Goal: Information Seeking & Learning: Learn about a topic

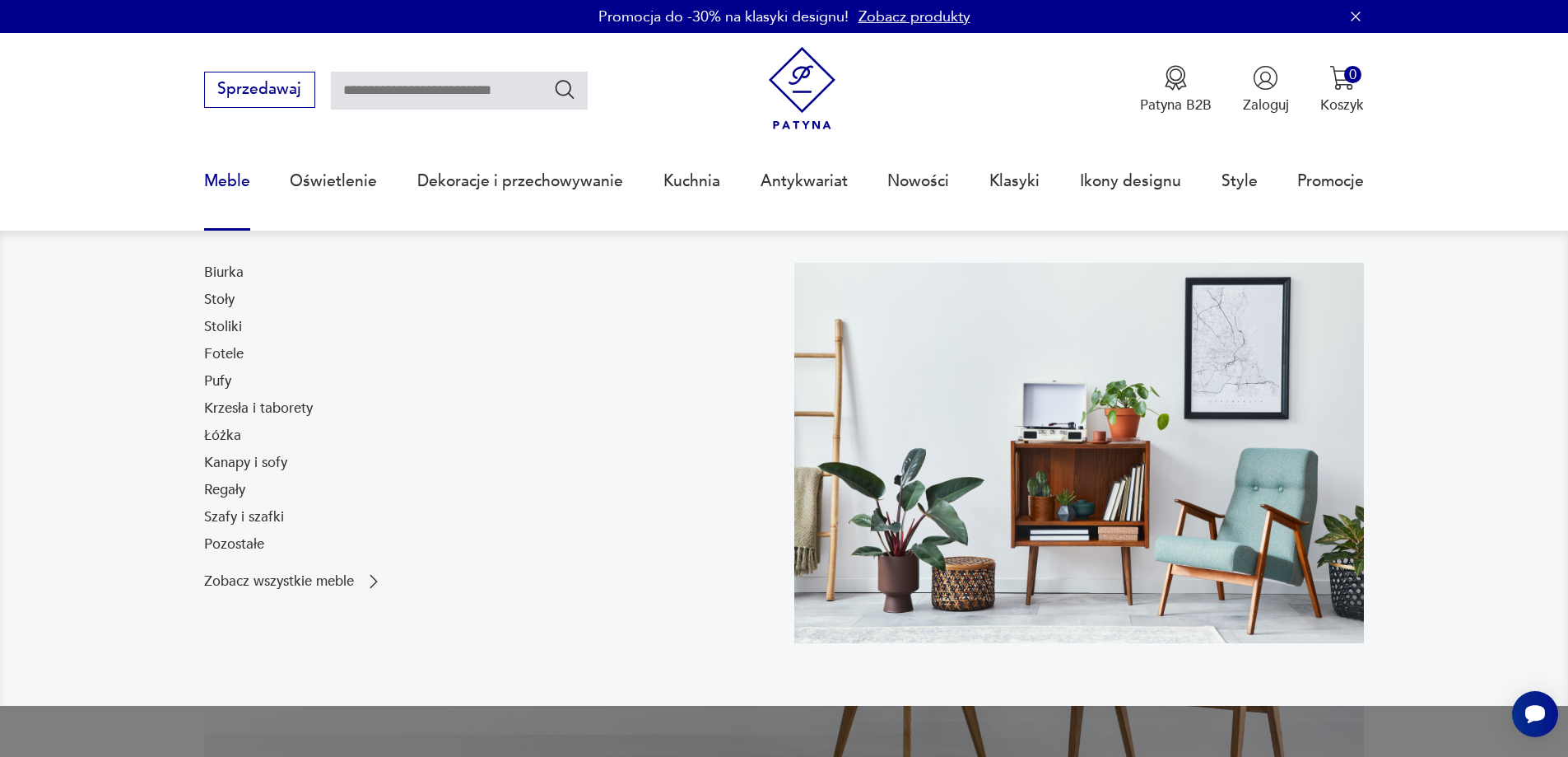
click at [235, 175] on link "Meble" at bounding box center [227, 181] width 46 height 76
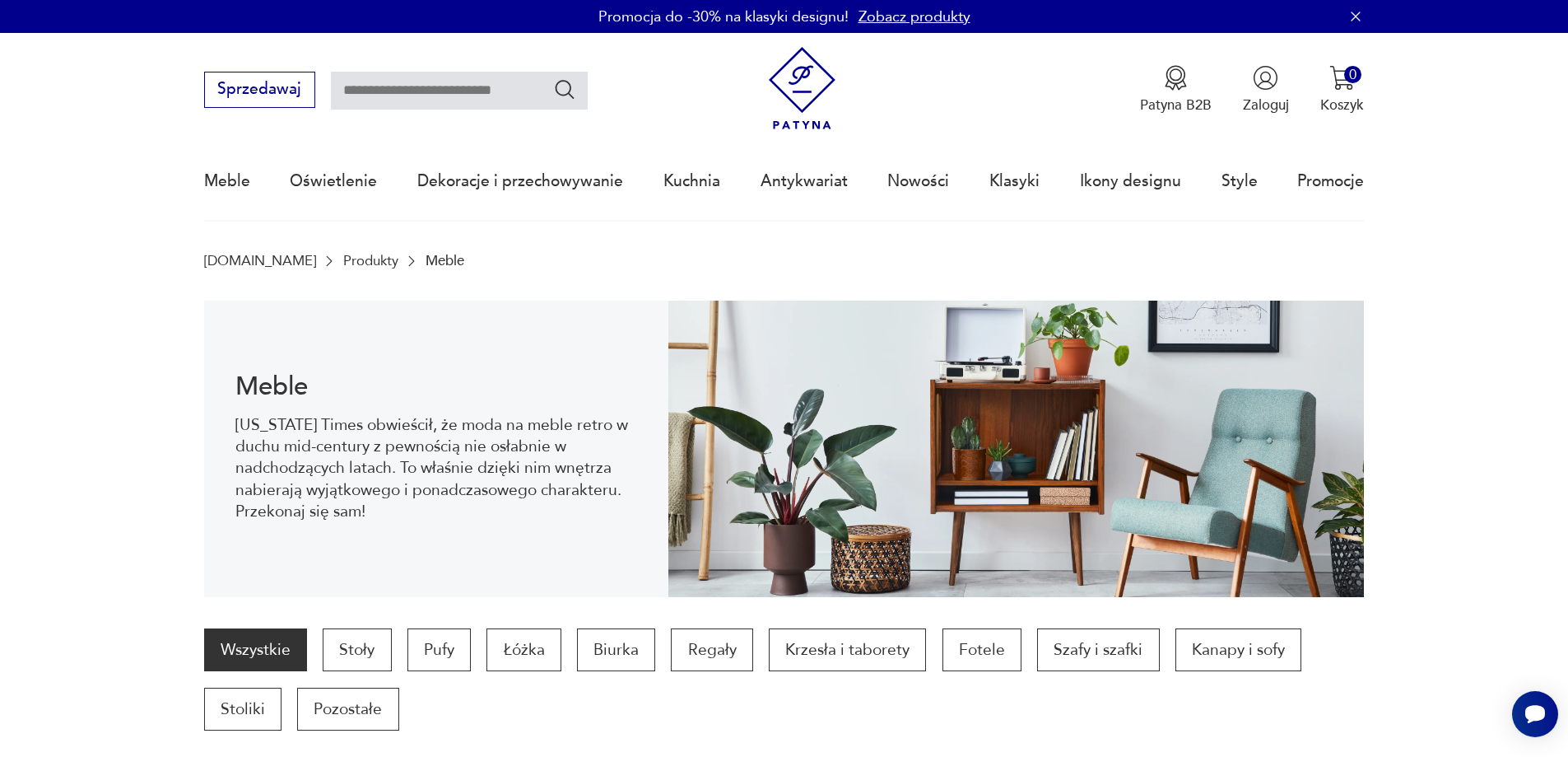
click at [418, 103] on input "text" at bounding box center [459, 91] width 257 height 38
type input "**********"
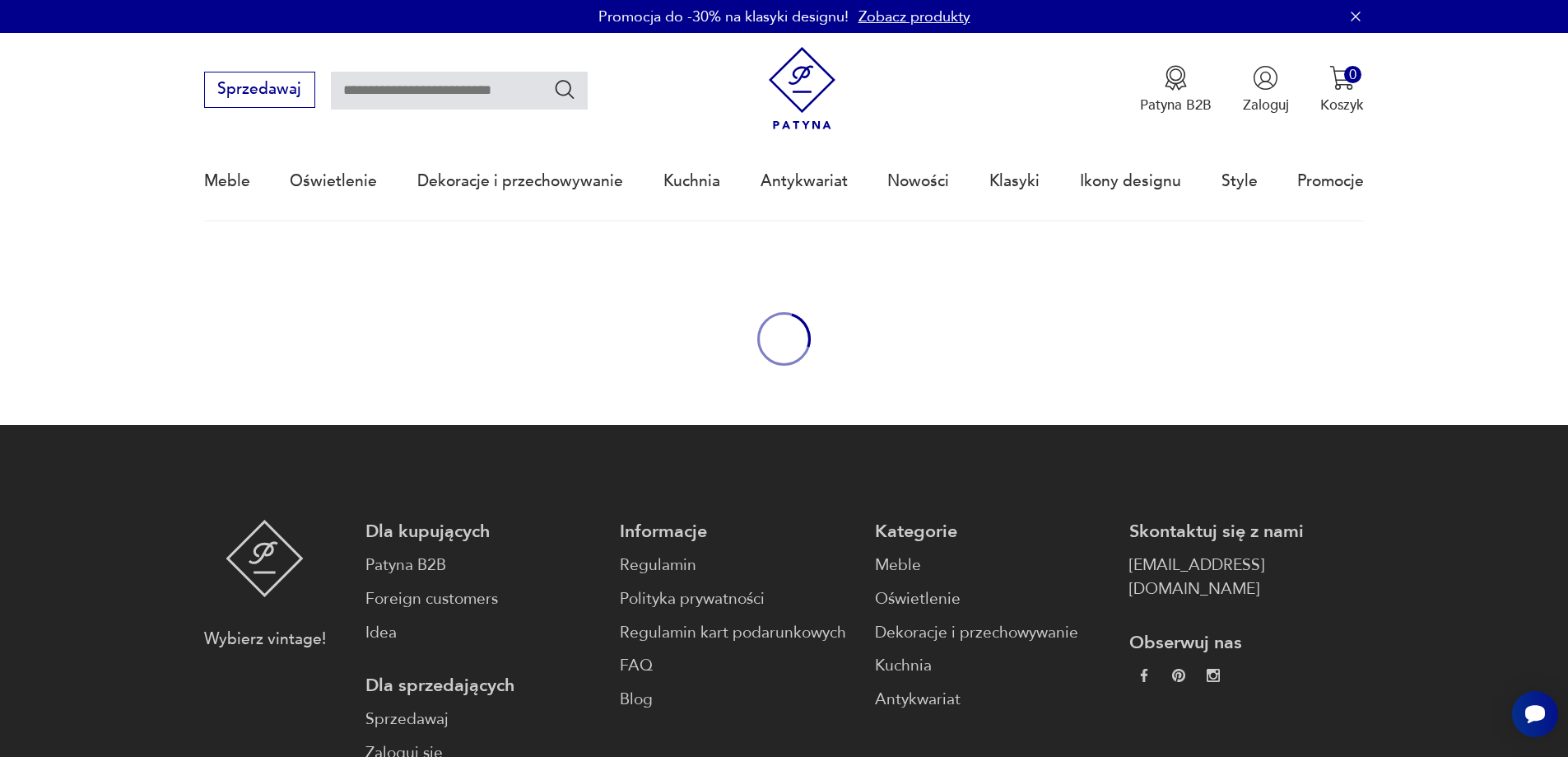
type input "**********"
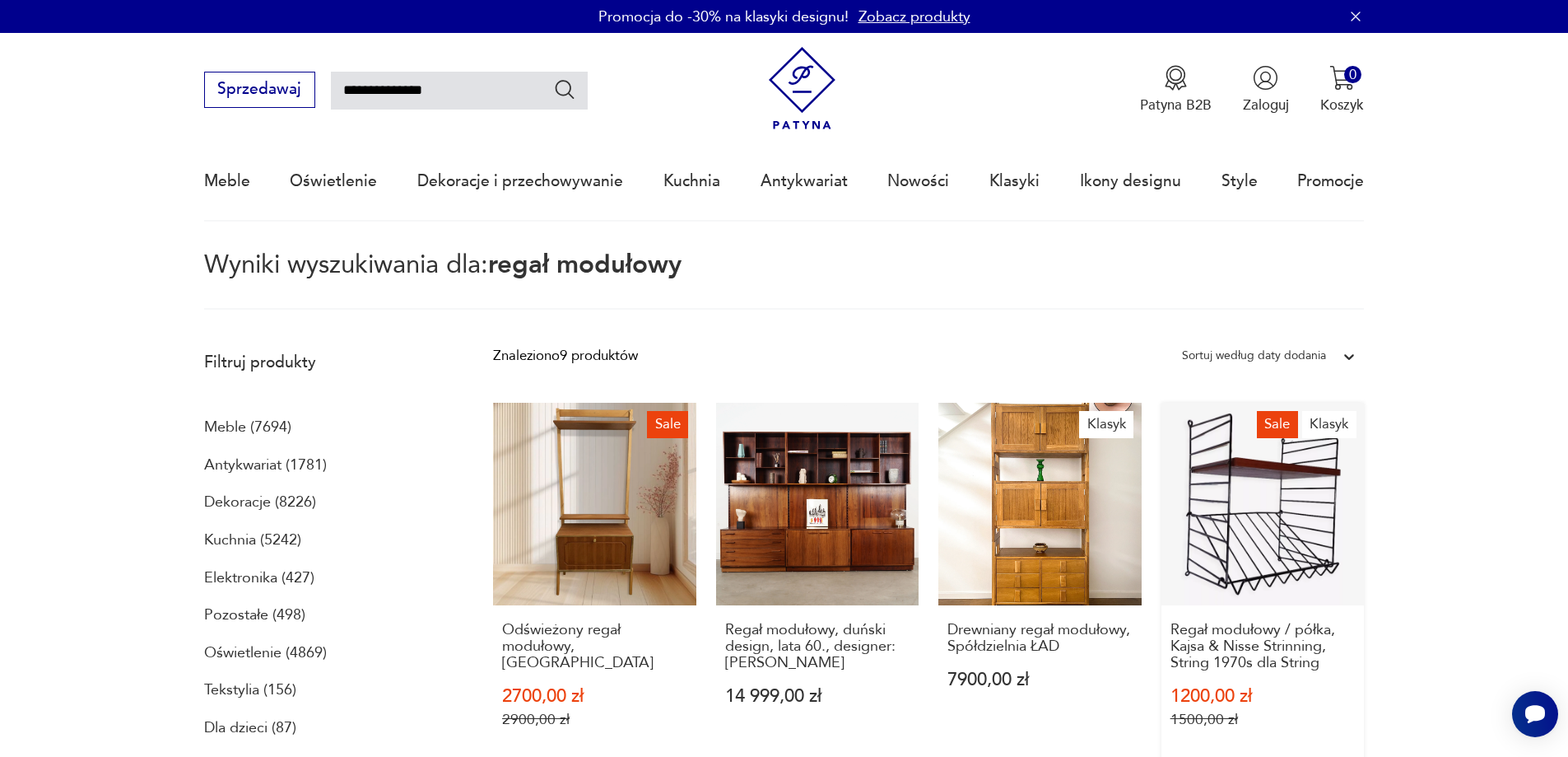
click at [1267, 536] on link "Sale Klasyk Regał modułowy / półka, Kajsa & Nisse Strinning, String 1970s dla S…" at bounding box center [1264, 585] width 203 height 364
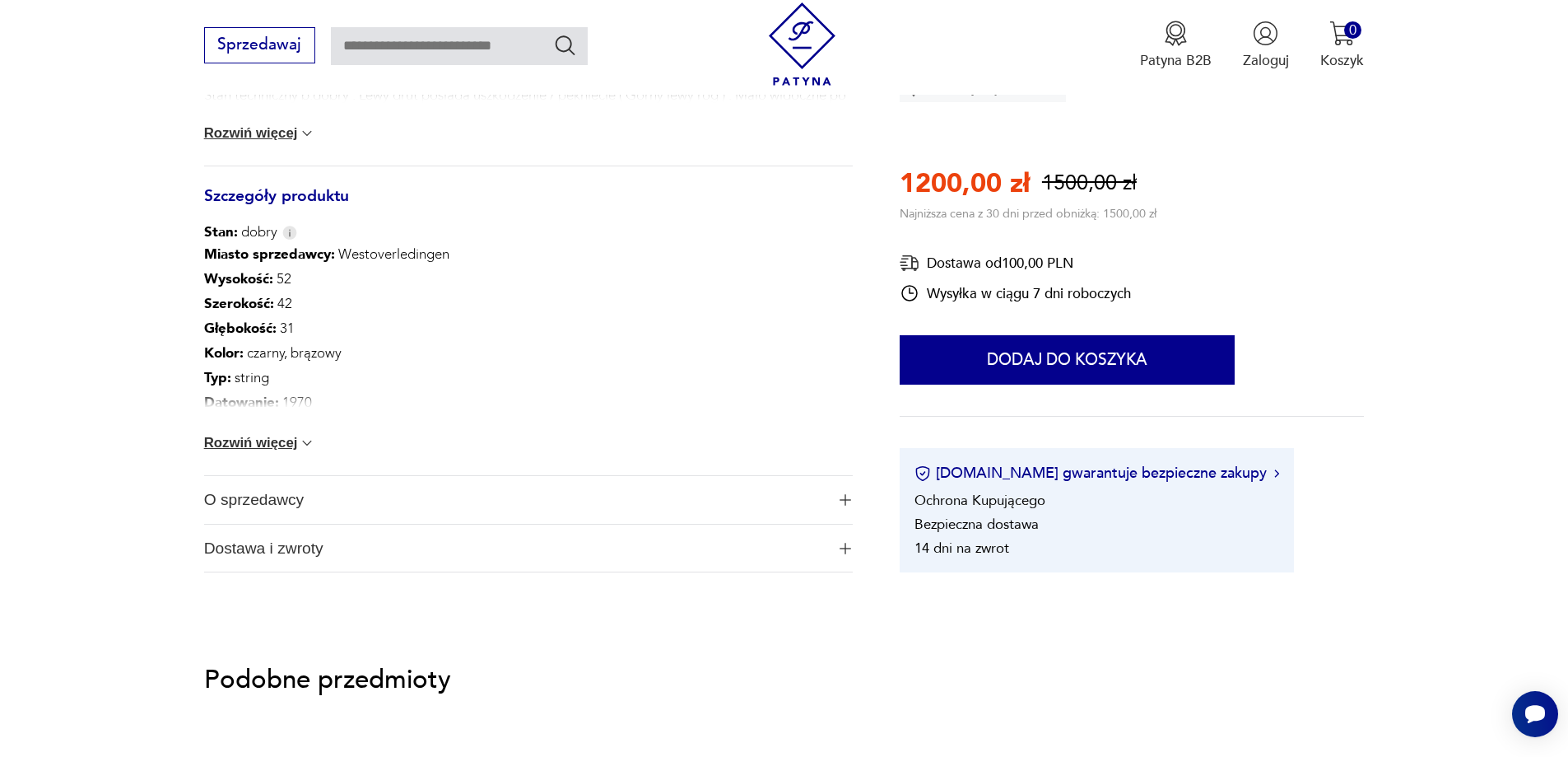
scroll to position [906, 0]
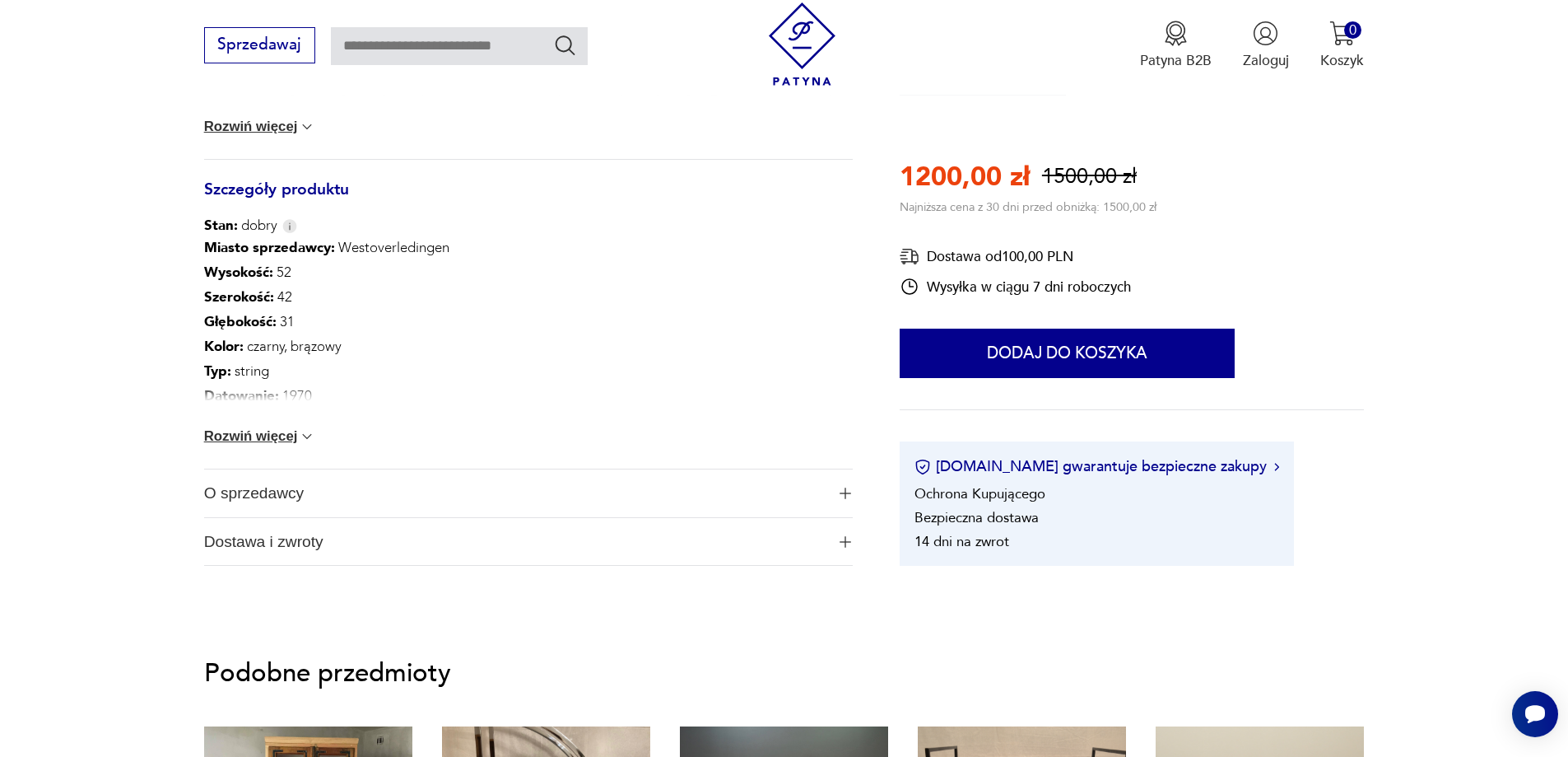
click at [256, 498] on span "O sprzedawcy" at bounding box center [515, 493] width 622 height 48
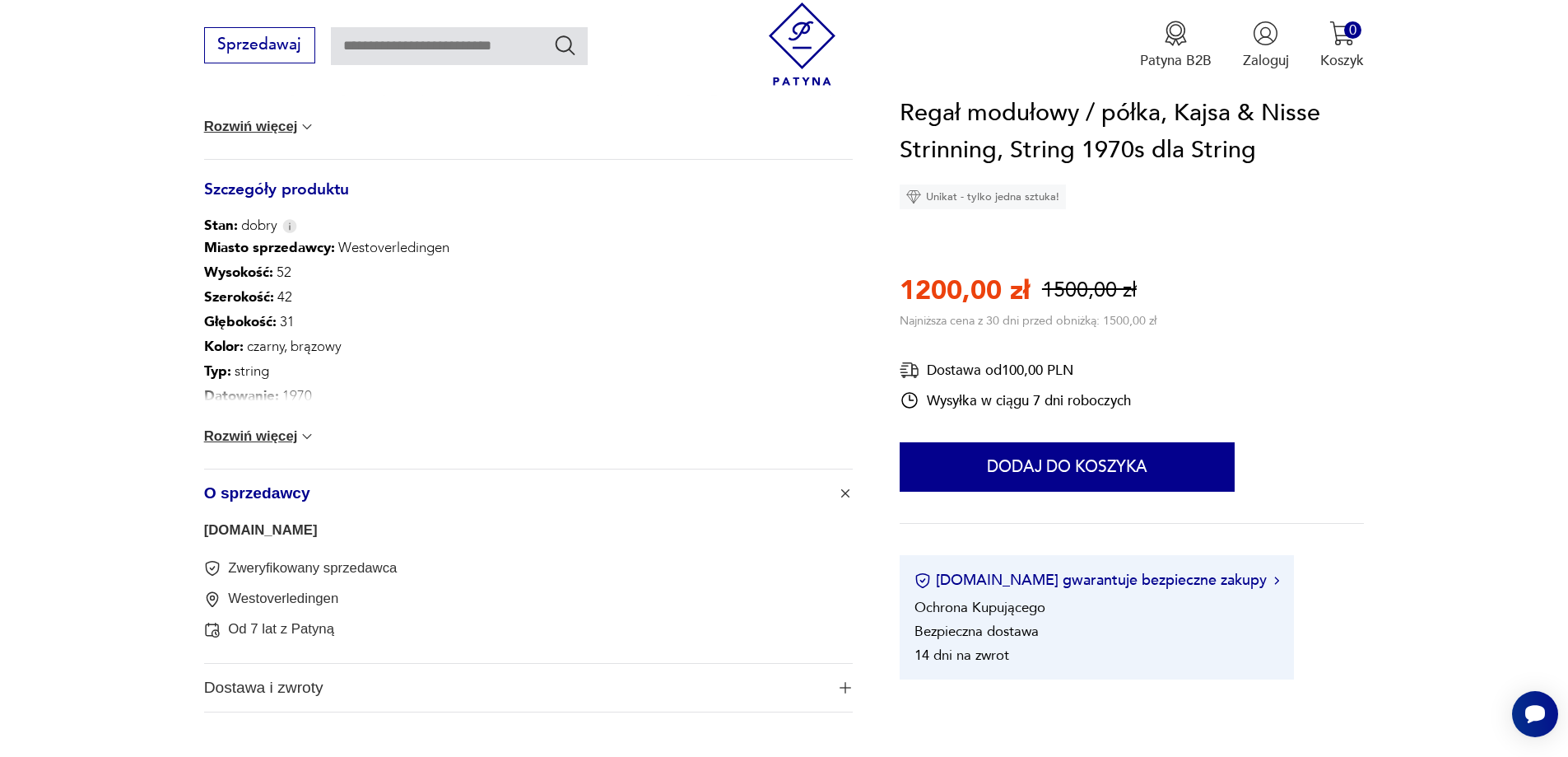
click at [223, 529] on link "[DOMAIN_NAME]" at bounding box center [261, 529] width 113 height 16
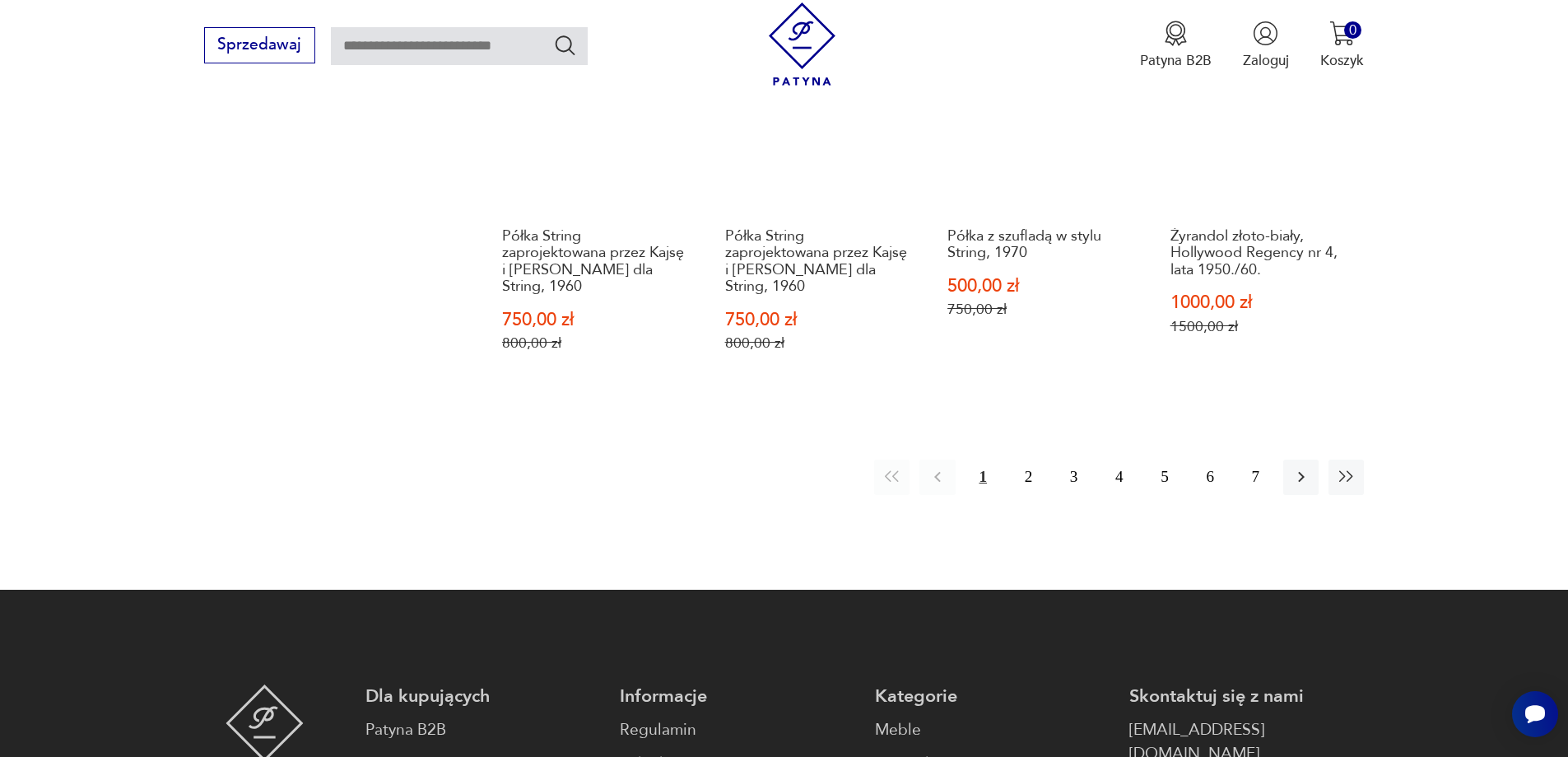
scroll to position [1950, 0]
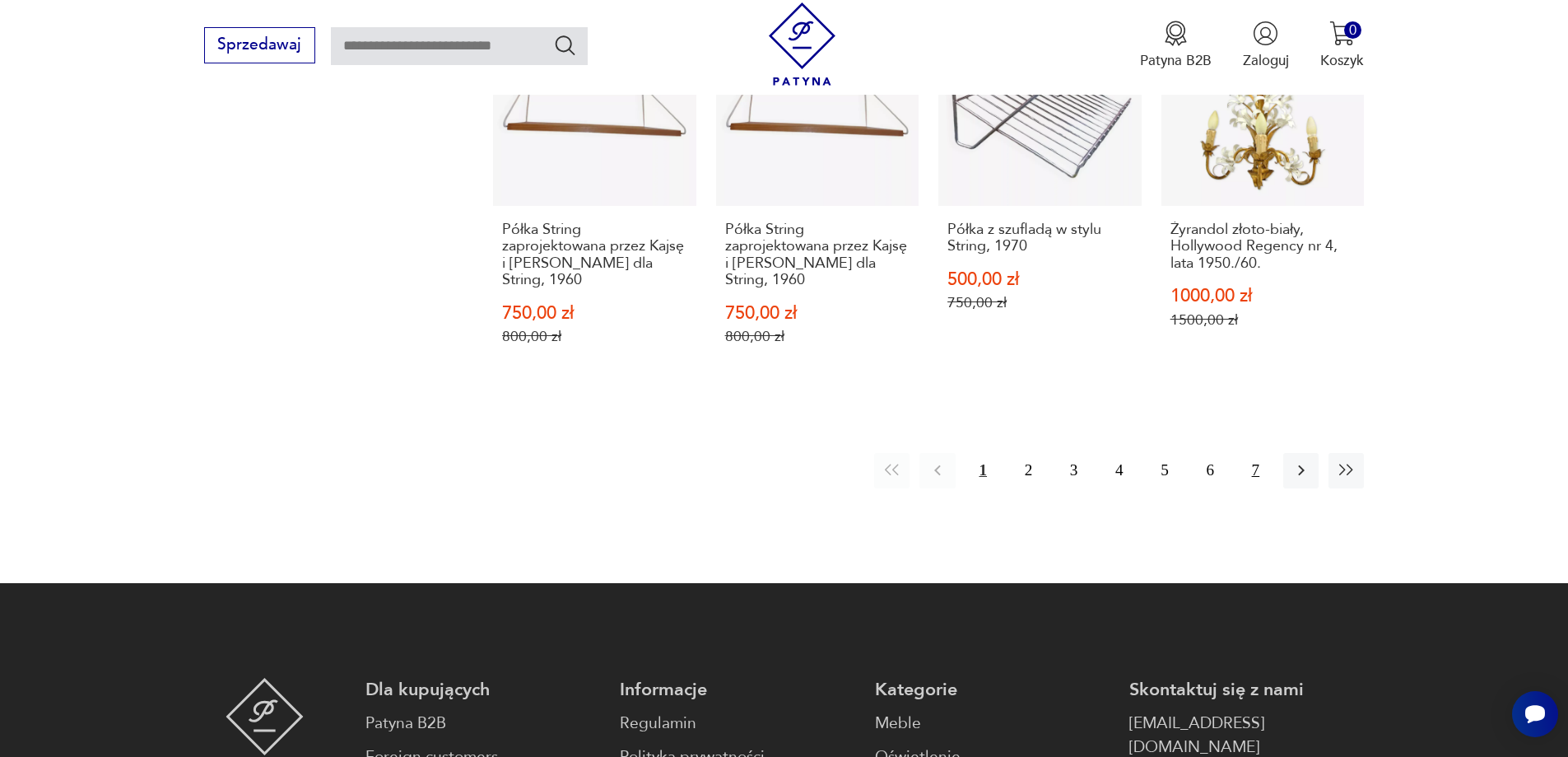
click at [1248, 473] on button "7" at bounding box center [1255, 471] width 36 height 36
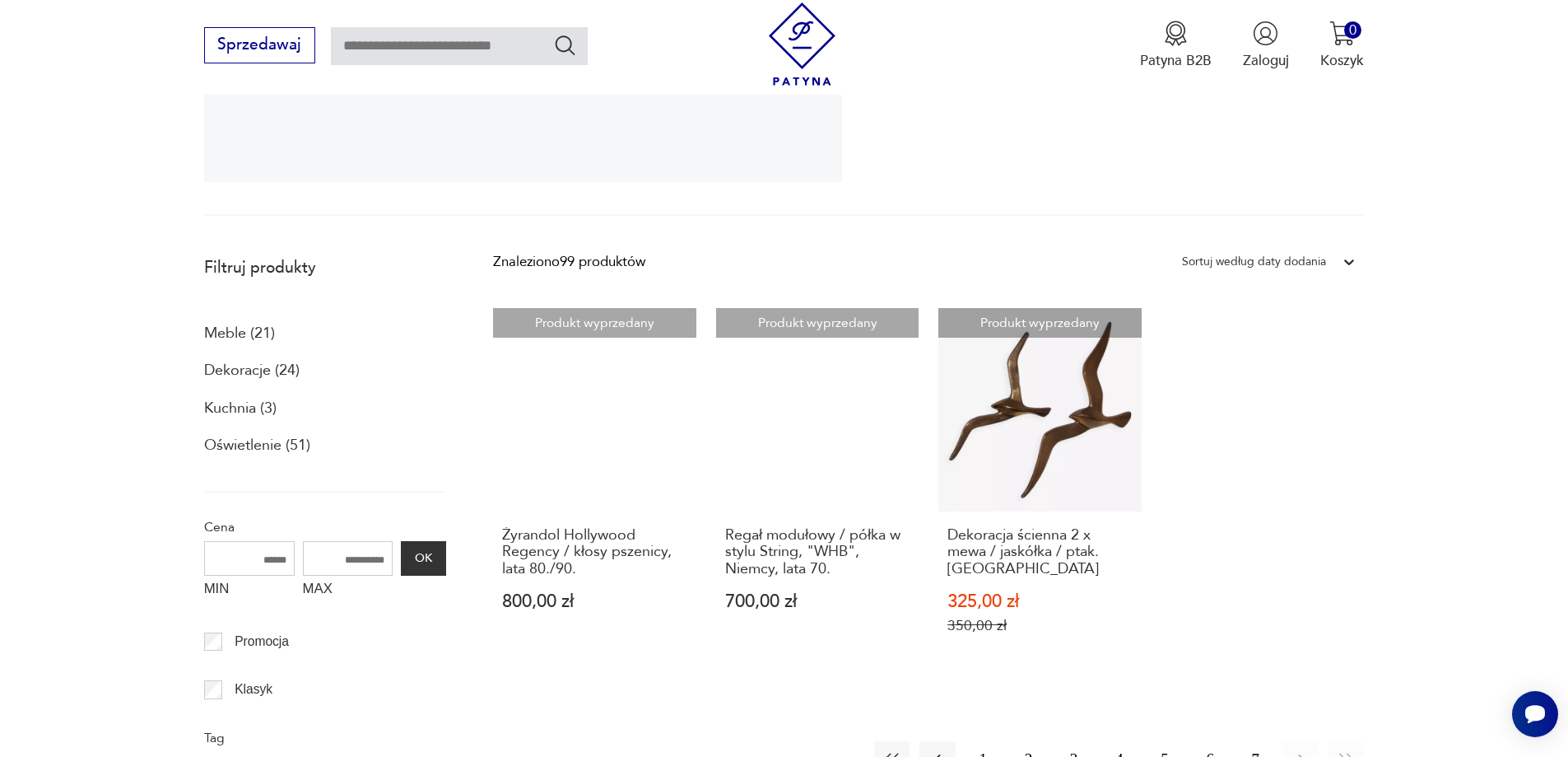
scroll to position [743, 0]
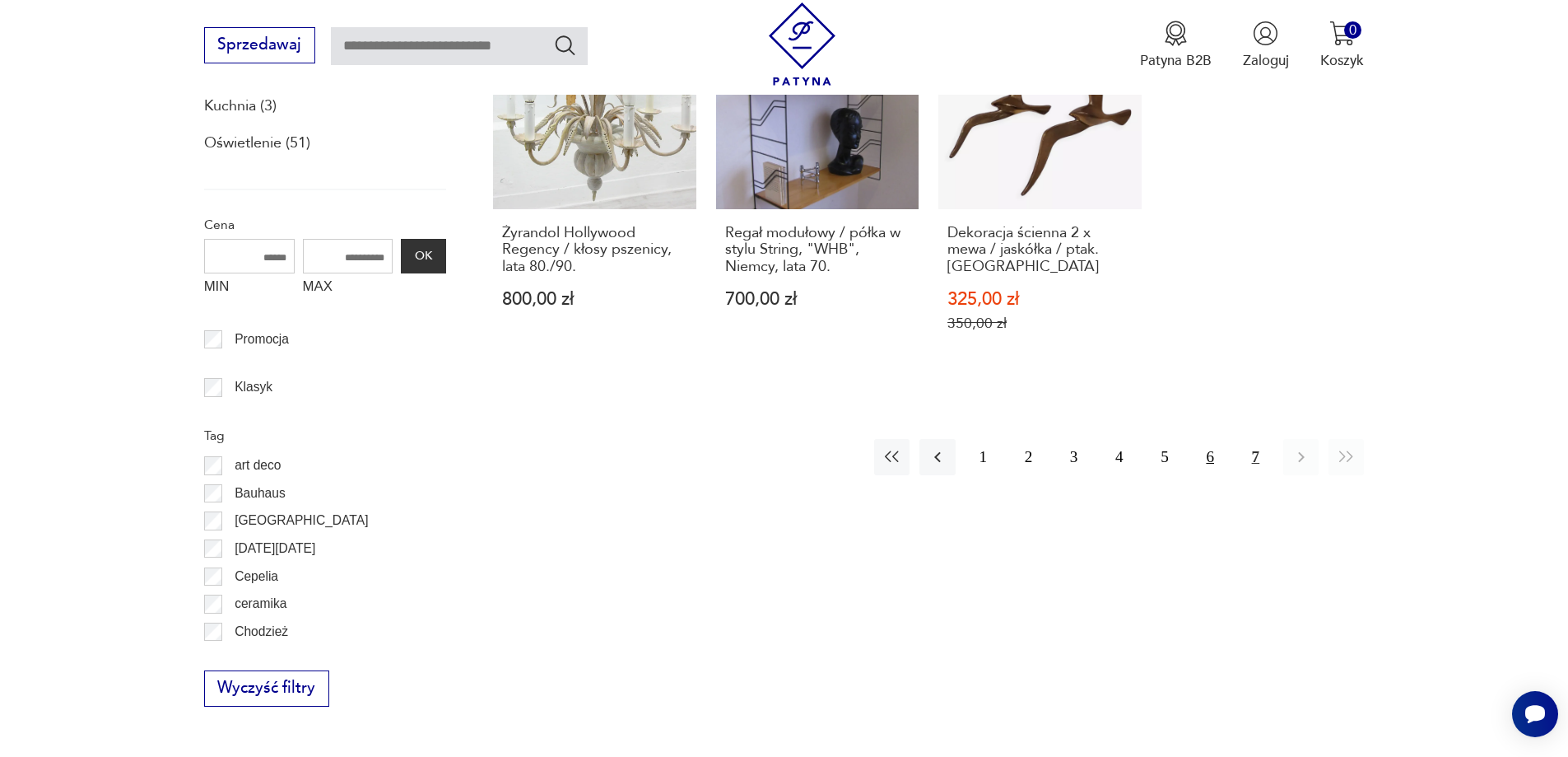
click at [1217, 456] on button "6" at bounding box center [1210, 457] width 36 height 36
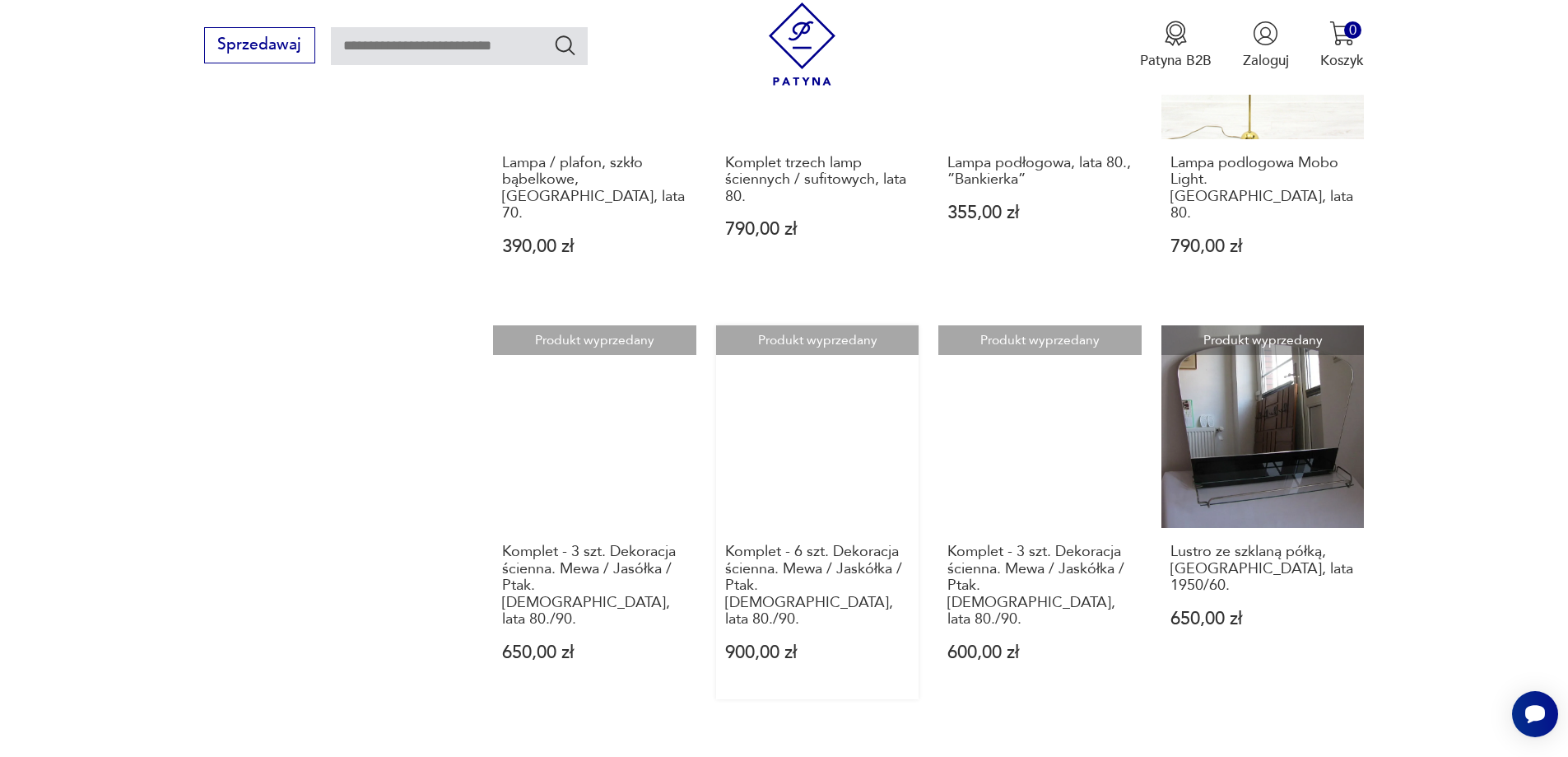
scroll to position [1649, 0]
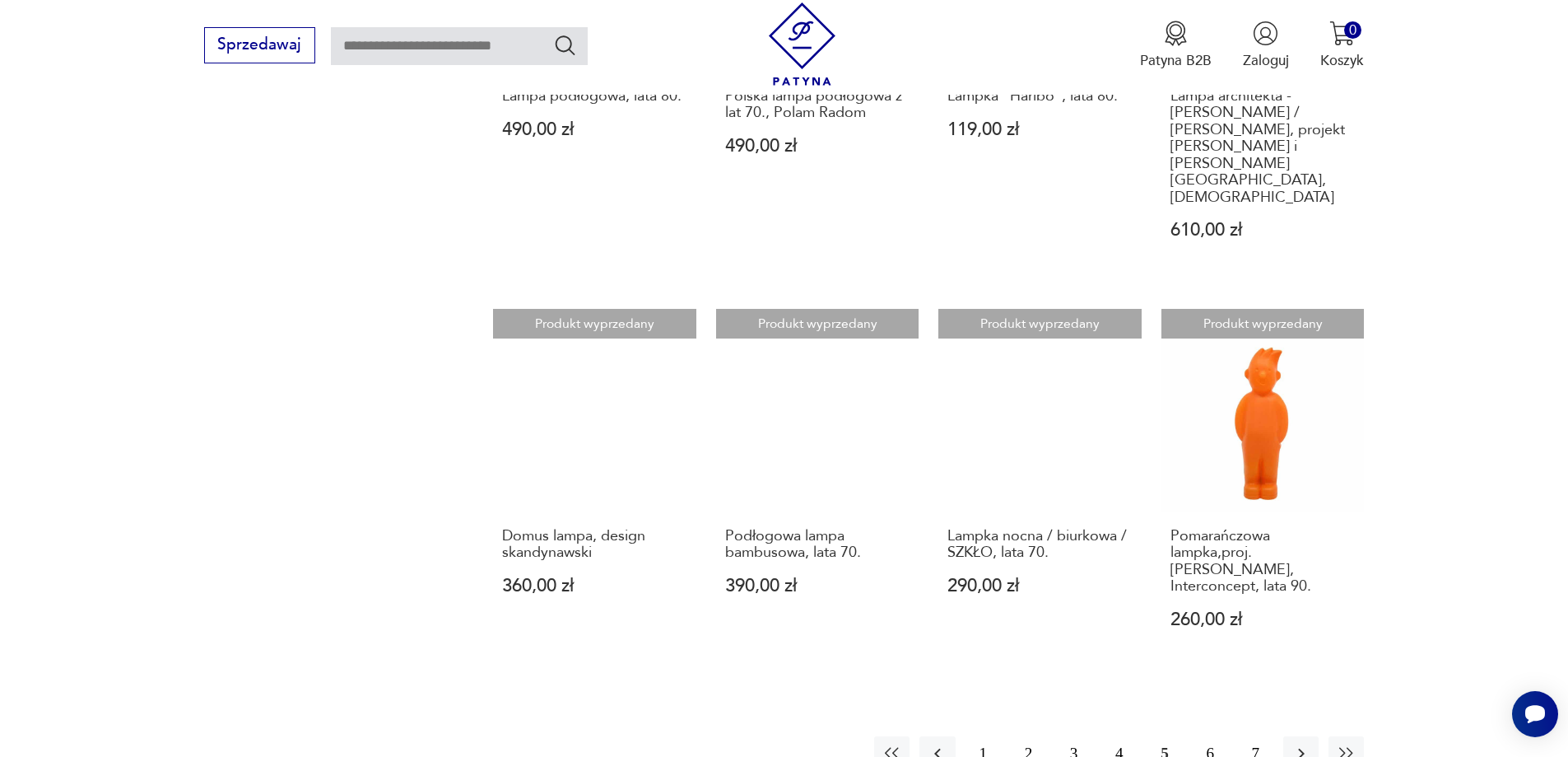
scroll to position [1649, 0]
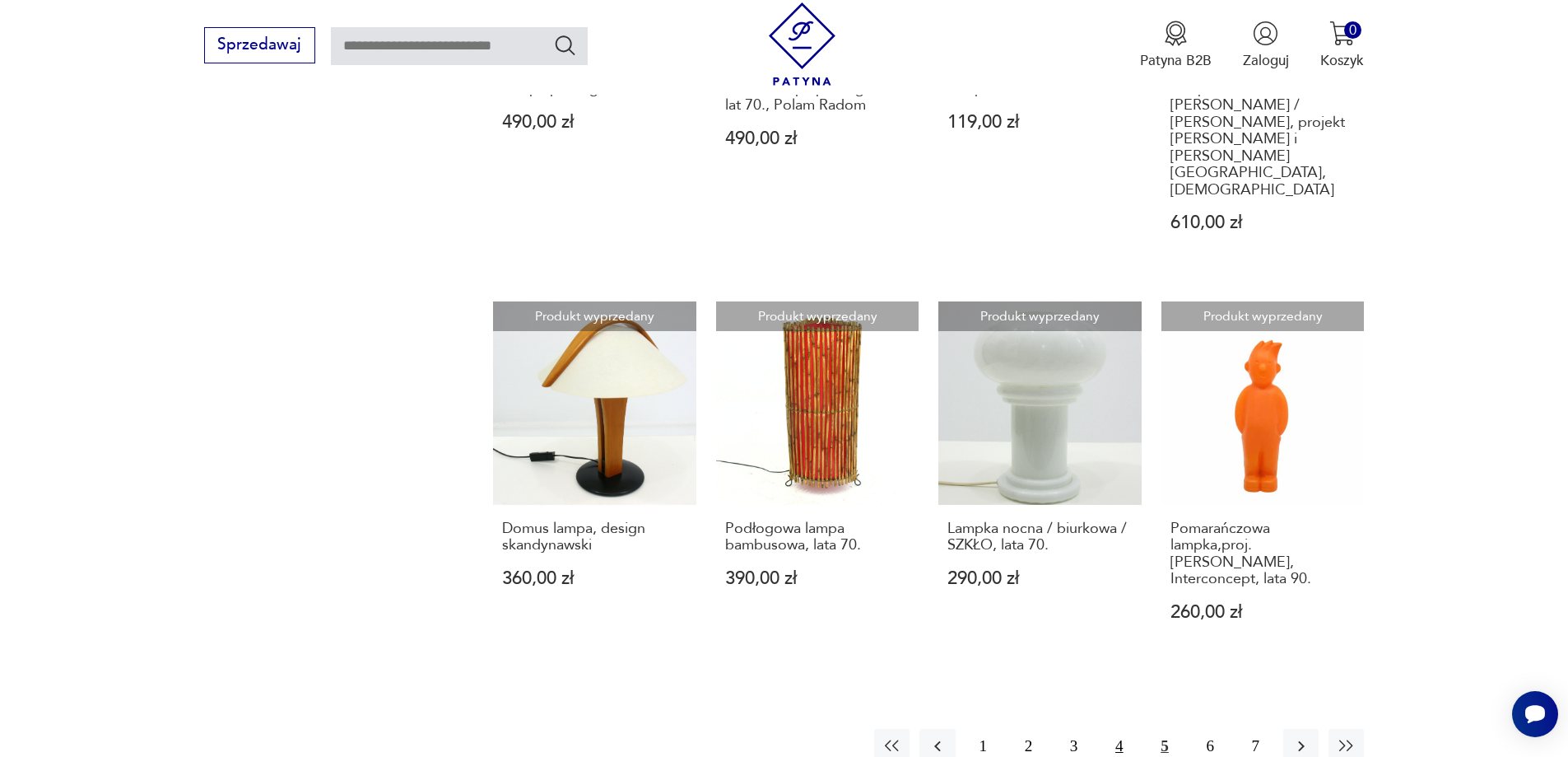
click at [1124, 729] on button "4" at bounding box center [1119, 746] width 36 height 36
